Goal: Task Accomplishment & Management: Complete application form

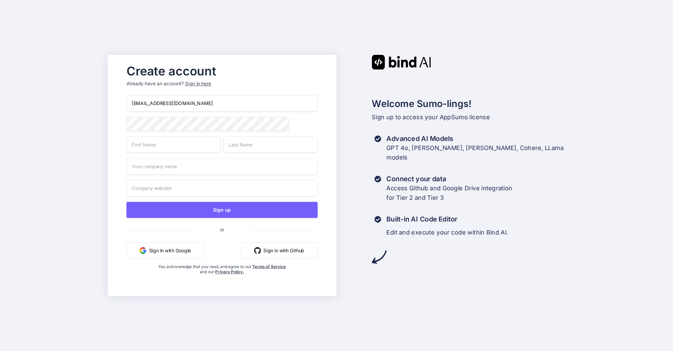
type input "datcfreative1985@gmail.com"
type input "Dustin"
type input "Taylor"
click at [170, 171] on input "text" at bounding box center [221, 166] width 191 height 17
type input "a"
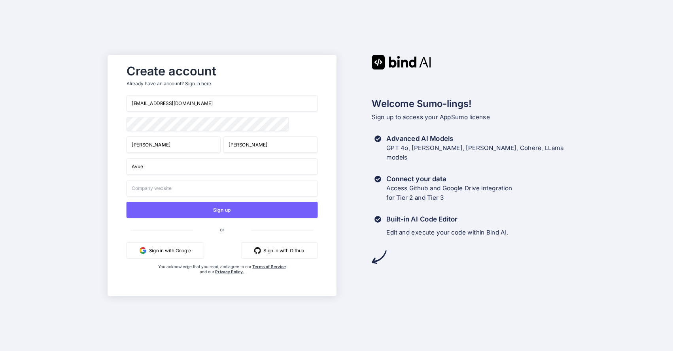
type input "Avue"
type input "avuecreative.solutions"
click at [180, 254] on button "Sign in with Google" at bounding box center [164, 251] width 77 height 16
click at [168, 253] on button "Sign in with Google" at bounding box center [164, 251] width 77 height 16
click at [174, 252] on button "Sign in with Google" at bounding box center [164, 251] width 77 height 16
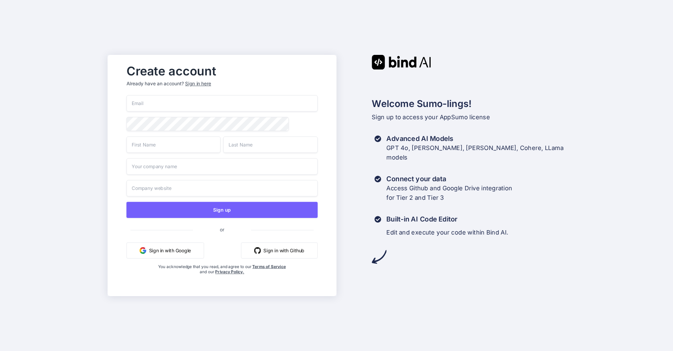
click at [180, 247] on button "Sign in with Google" at bounding box center [164, 251] width 77 height 16
click at [177, 250] on button "Sign in with Google" at bounding box center [164, 251] width 77 height 16
click at [186, 252] on button "Sign in with Google" at bounding box center [164, 251] width 77 height 16
click at [193, 250] on button "Sign in with Google" at bounding box center [164, 251] width 77 height 16
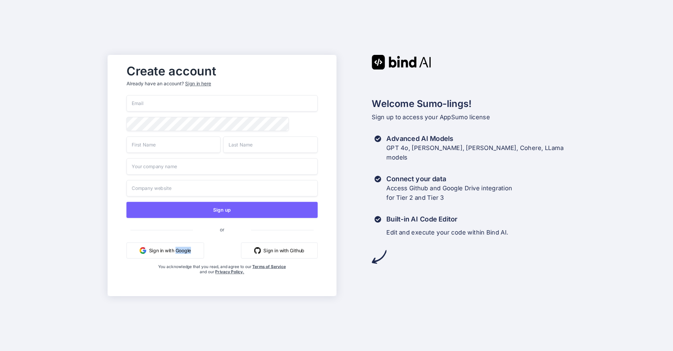
click at [160, 250] on button "Sign in with Google" at bounding box center [164, 251] width 77 height 16
click at [153, 249] on button "Sign in with Google" at bounding box center [164, 251] width 77 height 16
click at [170, 253] on button "Sign in with Google" at bounding box center [164, 251] width 77 height 16
click at [505, 70] on div "Welcome Sumo-lings! Sign up to access your AppSumo license Advanced AI Models G…" at bounding box center [450, 159] width 229 height 209
click at [169, 253] on button "Sign in with Google" at bounding box center [164, 251] width 77 height 16
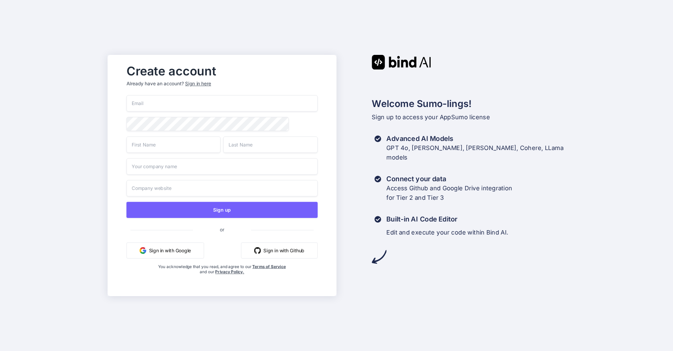
click at [172, 252] on button "Sign in with Google" at bounding box center [164, 251] width 77 height 16
